Goal: Ask a question

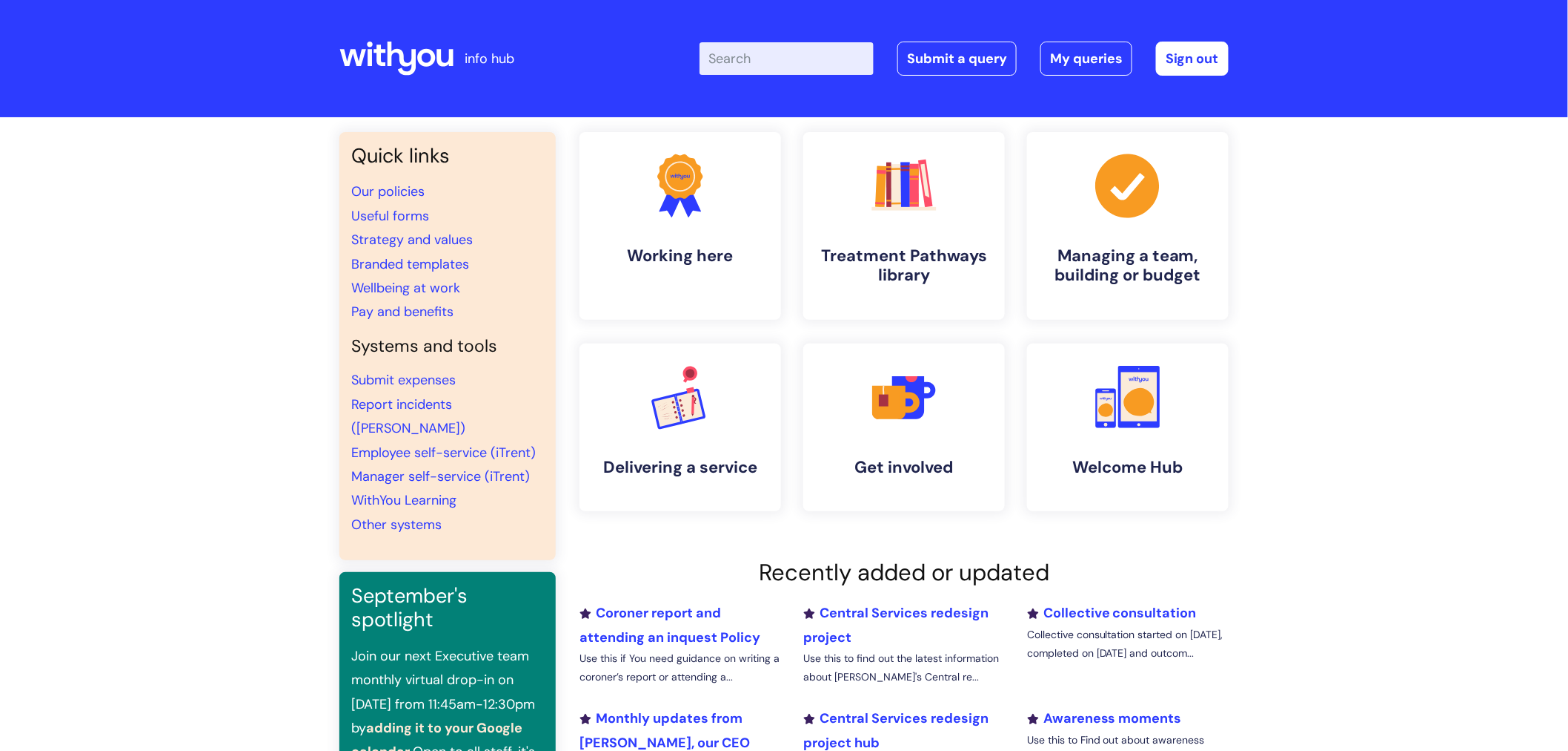
click at [791, 62] on input "Enter your search term here..." at bounding box center [786, 58] width 174 height 33
click at [959, 60] on link "Submit a query" at bounding box center [957, 59] width 119 height 34
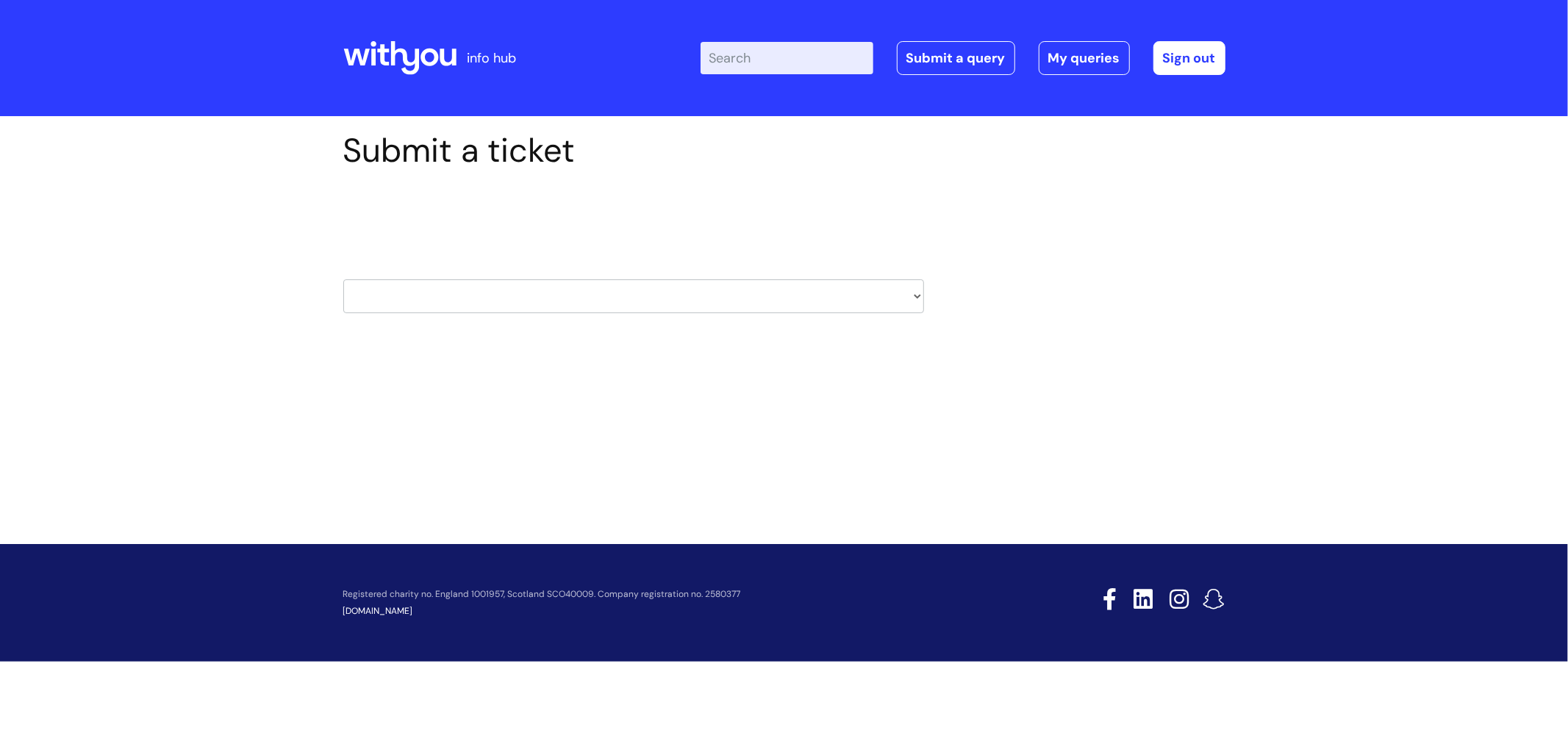
click at [849, 283] on select "HR / People IT and Support Clinical Drug Alerts Finance Accounts Data Support T…" at bounding box center [634, 296] width 581 height 34
click at [1133, 338] on div "Submit a ticket Select issue type HR / People IT and Support Clinical Drug Aler…" at bounding box center [784, 244] width 904 height 228
click at [767, 295] on select "HR / People IT and Support Clinical Drug Alerts Finance Accounts Data Support T…" at bounding box center [634, 296] width 581 height 34
click at [976, 201] on div "Submit a ticket Select issue type HR / People IT and Support Clinical Drug Aler…" at bounding box center [784, 244] width 904 height 228
